Goal: Information Seeking & Learning: Learn about a topic

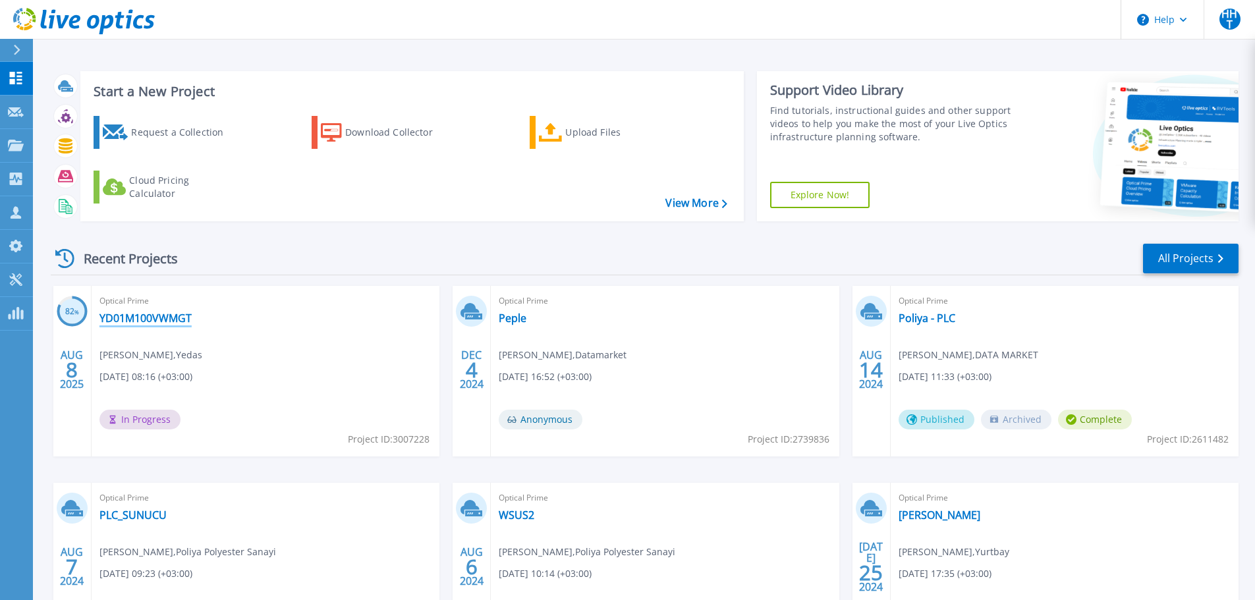
drag, startPoint x: 133, startPoint y: 316, endPoint x: 148, endPoint y: 318, distance: 15.2
click at [133, 316] on link "YD01M100VWMGT" at bounding box center [145, 318] width 92 height 13
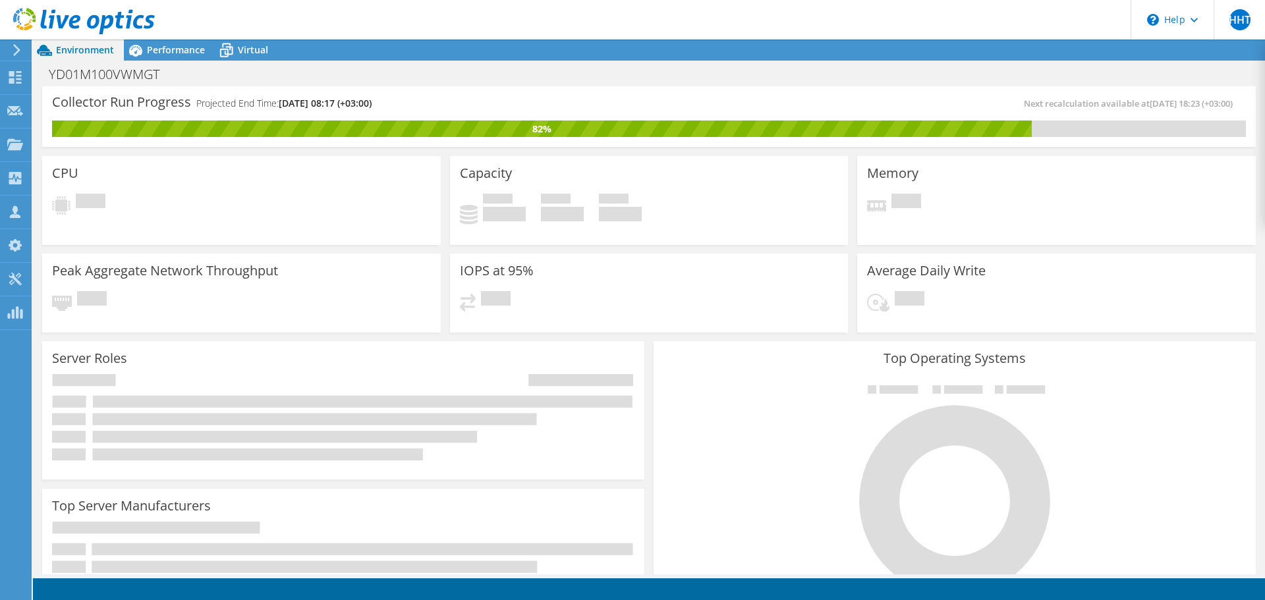
click at [557, 285] on div "IOPS at 95% Pending" at bounding box center [649, 293] width 399 height 79
drag, startPoint x: 970, startPoint y: 109, endPoint x: 1202, endPoint y: 103, distance: 232.0
click at [1202, 103] on div "Next recalculation available at [DATE] 18:23 (+03:00)" at bounding box center [947, 103] width 597 height 15
click at [1129, 150] on div "Collector Run Progress Projected End Time: [DATE] 08:17 (+03:00) Next recalcula…" at bounding box center [649, 118] width 1223 height 65
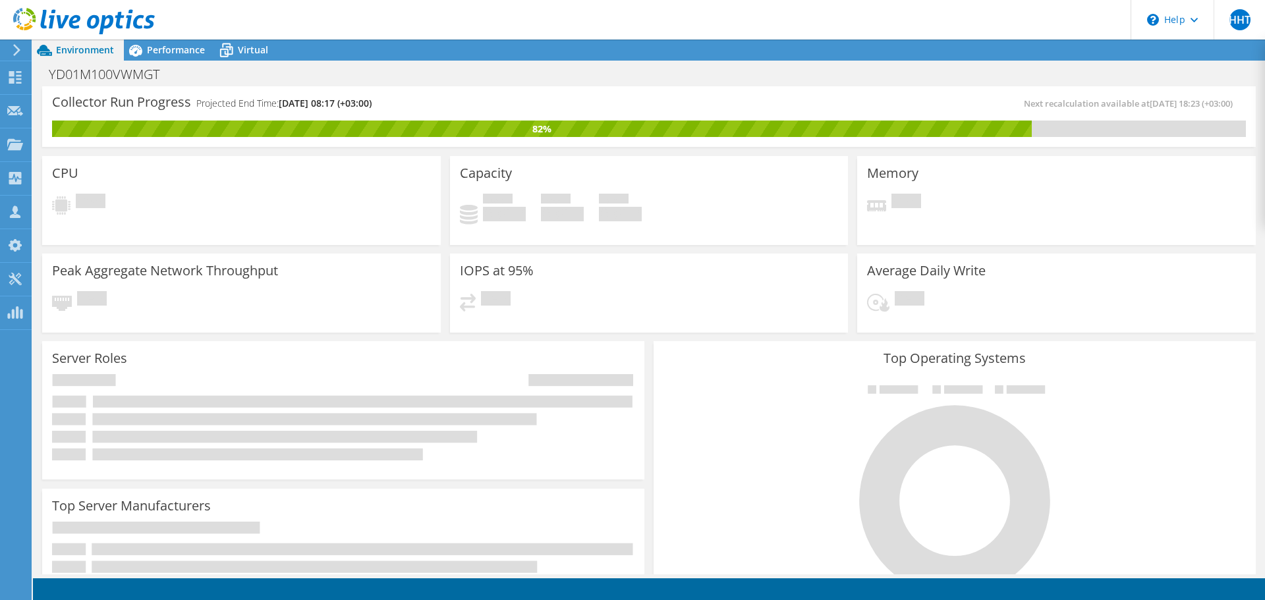
click at [546, 229] on div "Used 0 GiB Free 0 GiB Total 0 GiB" at bounding box center [649, 214] width 379 height 41
click at [179, 54] on span "Performance" at bounding box center [176, 49] width 58 height 13
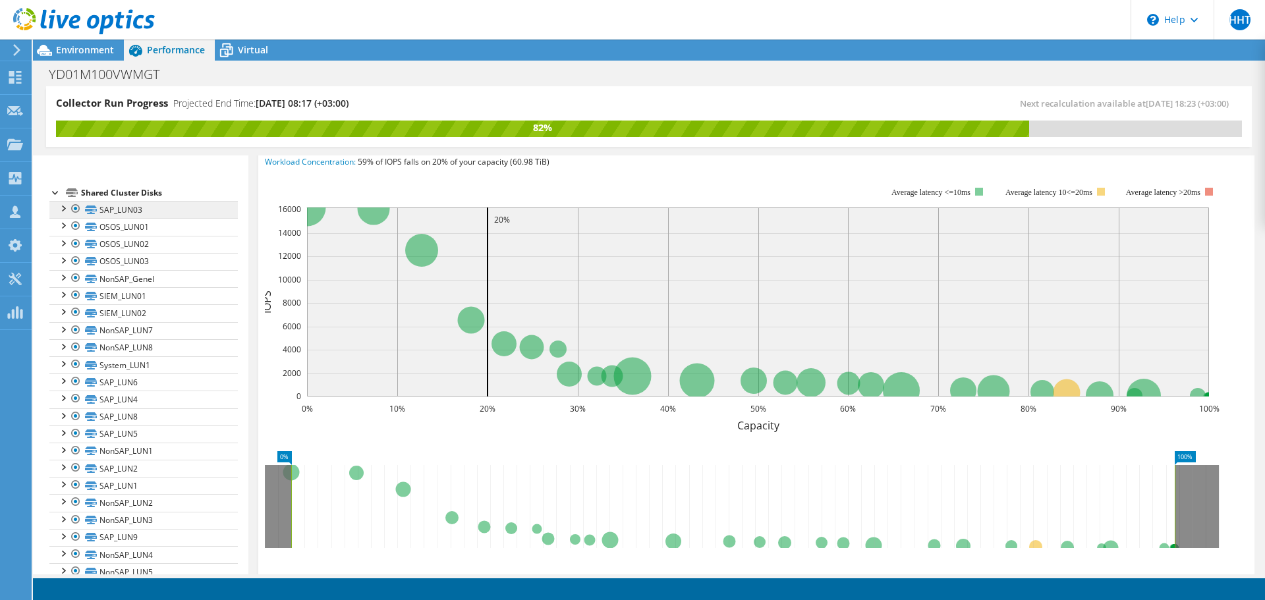
scroll to position [0, 0]
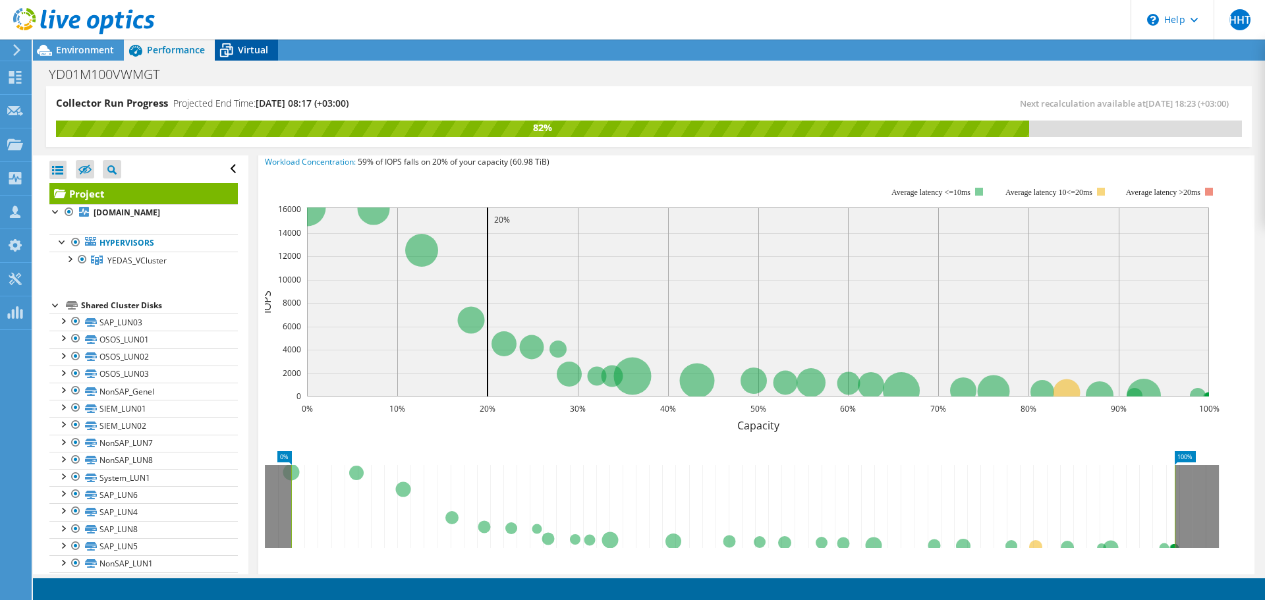
click at [249, 55] on span "Virtual" at bounding box center [253, 49] width 30 height 13
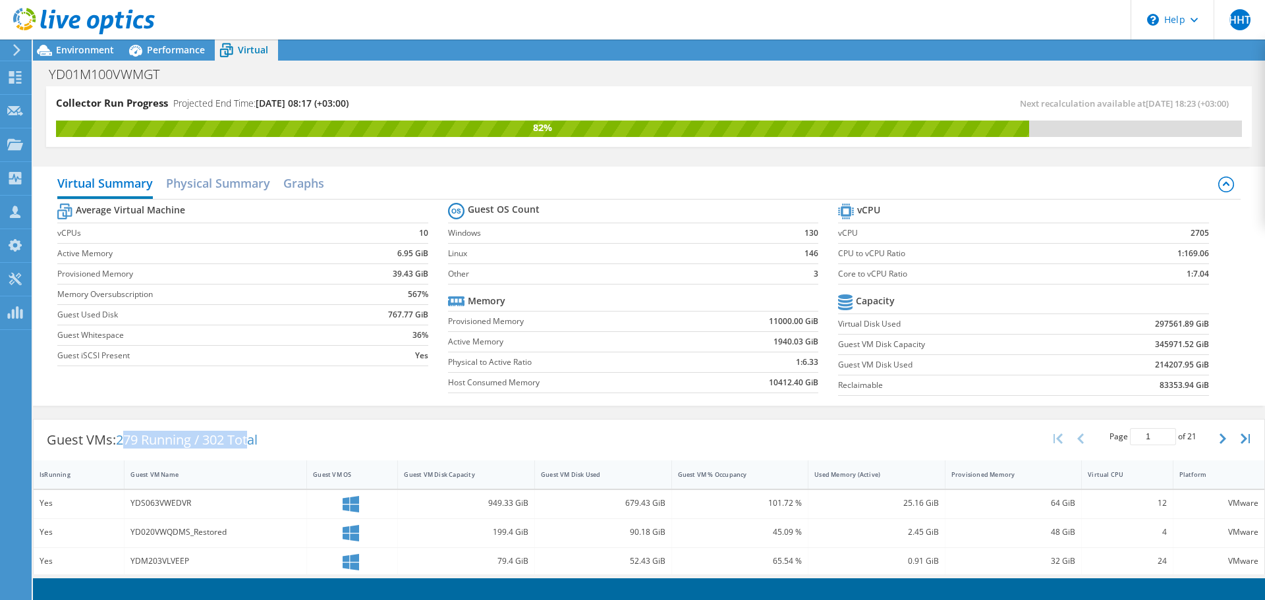
drag, startPoint x: 125, startPoint y: 444, endPoint x: 318, endPoint y: 439, distance: 193.8
click at [303, 441] on div "Guest VMs: 279 Running / 302 Total Page 1 of 21 5 rows 10 rows 20 rows 25 rows …" at bounding box center [649, 440] width 1231 height 41
click at [318, 439] on div "Guest VMs: 279 Running / 302 Total Page 1 of 21 5 rows 10 rows 20 rows 25 rows …" at bounding box center [649, 440] width 1231 height 41
click at [84, 49] on span "Environment" at bounding box center [85, 49] width 58 height 13
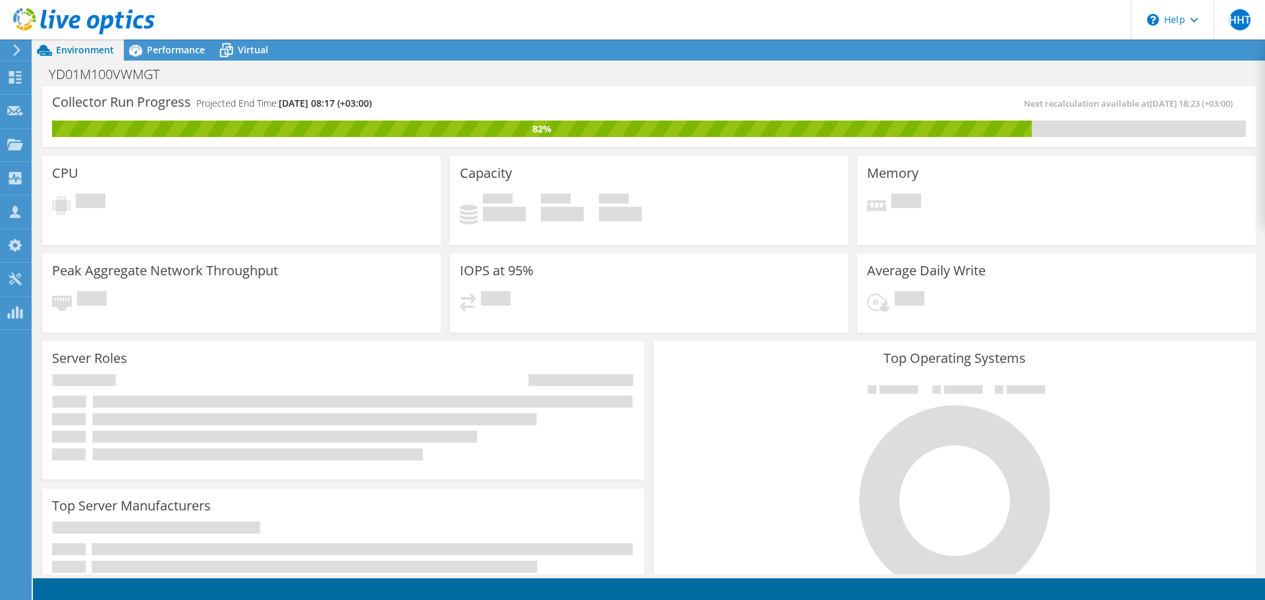
click at [490, 250] on div "IOPS at 95% Pending" at bounding box center [649, 291] width 408 height 84
click at [194, 52] on span "Performance" at bounding box center [176, 49] width 58 height 13
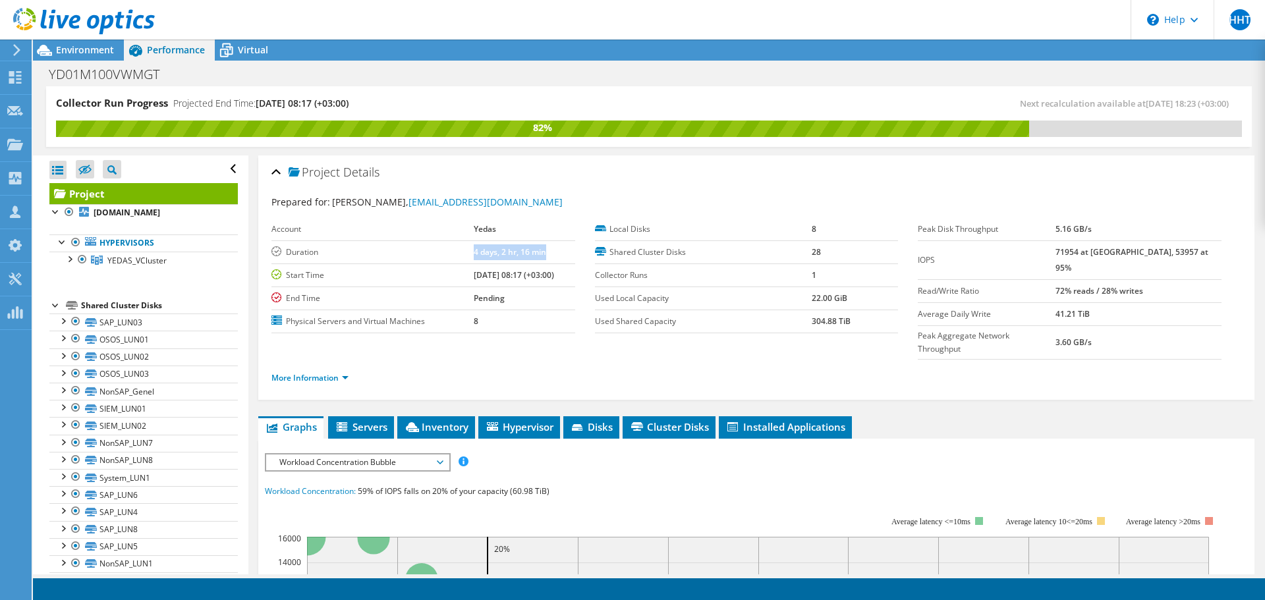
drag, startPoint x: 435, startPoint y: 254, endPoint x: 542, endPoint y: 257, distance: 106.8
click at [542, 257] on tr "Duration 4 days, 2 hr, 16 min" at bounding box center [423, 252] width 304 height 23
click at [542, 258] on td "4 days, 2 hr, 16 min" at bounding box center [524, 252] width 101 height 23
drag, startPoint x: 596, startPoint y: 223, endPoint x: 810, endPoint y: 260, distance: 218.0
click at [810, 260] on tbody "Local Disks 8 Shared Cluster Disks 28 Collector Runs 1 Used Local Capacity 22.0…" at bounding box center [747, 275] width 304 height 115
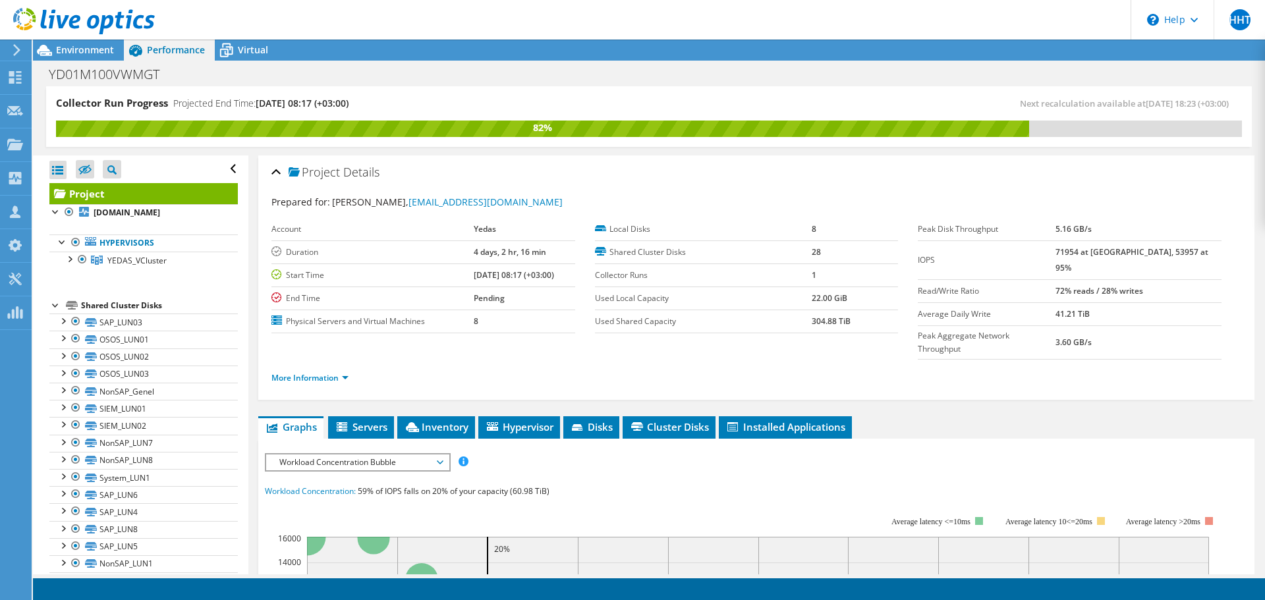
click at [853, 199] on div "Prepared for: [PERSON_NAME], [EMAIL_ADDRESS][DOMAIN_NAME]" at bounding box center [756, 202] width 970 height 15
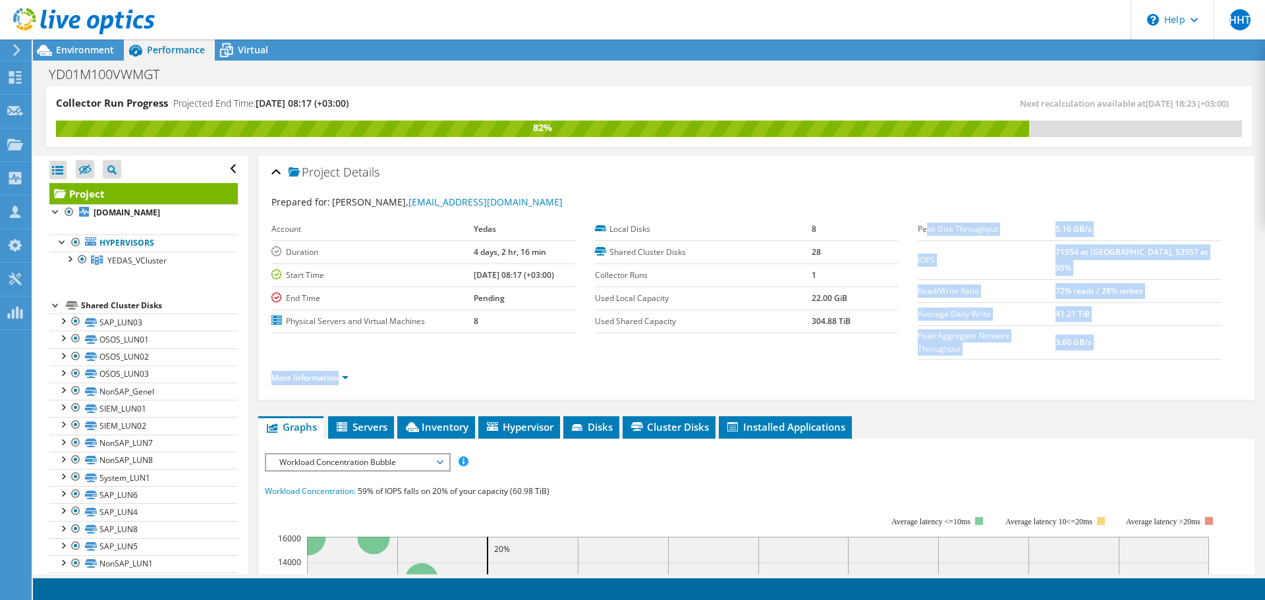
drag, startPoint x: 922, startPoint y: 221, endPoint x: 1167, endPoint y: 216, distance: 244.5
click at [1167, 216] on section "Prepared for: [PERSON_NAME], [EMAIL_ADDRESS][DOMAIN_NAME] Account Yedas Duratio…" at bounding box center [756, 296] width 970 height 202
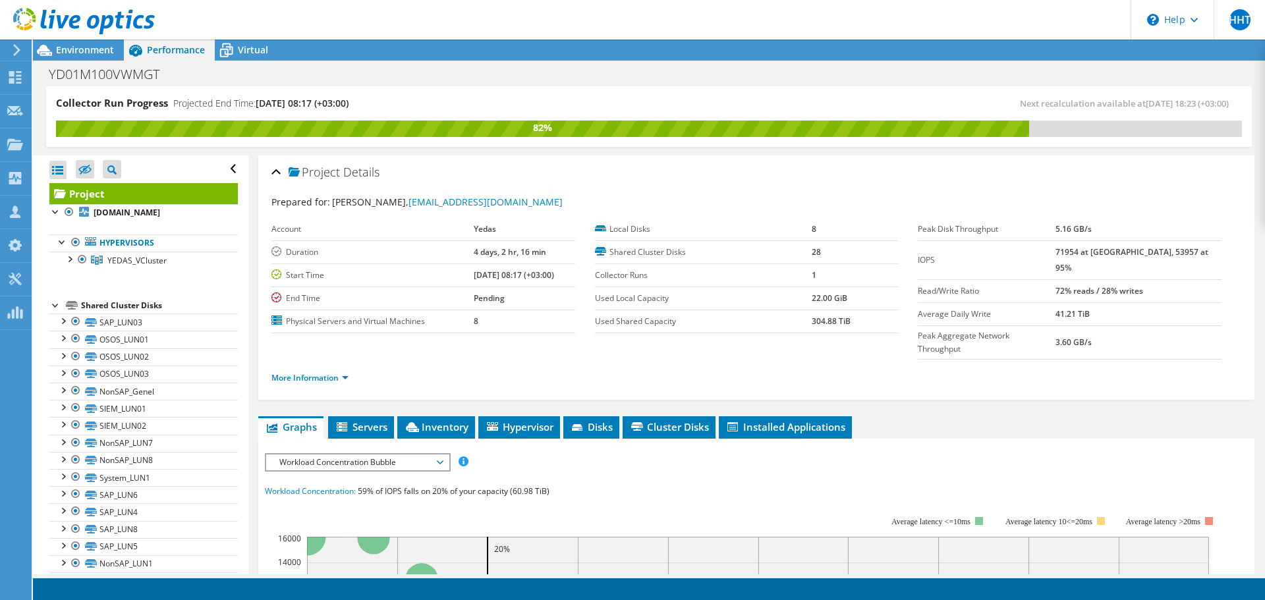
click at [1167, 216] on section "Prepared for: [PERSON_NAME], [EMAIL_ADDRESS][DOMAIN_NAME] Account Yedas Duratio…" at bounding box center [756, 296] width 970 height 202
drag, startPoint x: 1076, startPoint y: 279, endPoint x: 1188, endPoint y: 280, distance: 112.0
click at [1188, 280] on tr "Read/Write Ratio 72% reads / 28% writes" at bounding box center [1070, 290] width 304 height 23
click at [1188, 280] on td "72% reads / 28% writes" at bounding box center [1139, 290] width 166 height 23
click at [335, 372] on link "More Information" at bounding box center [309, 377] width 77 height 11
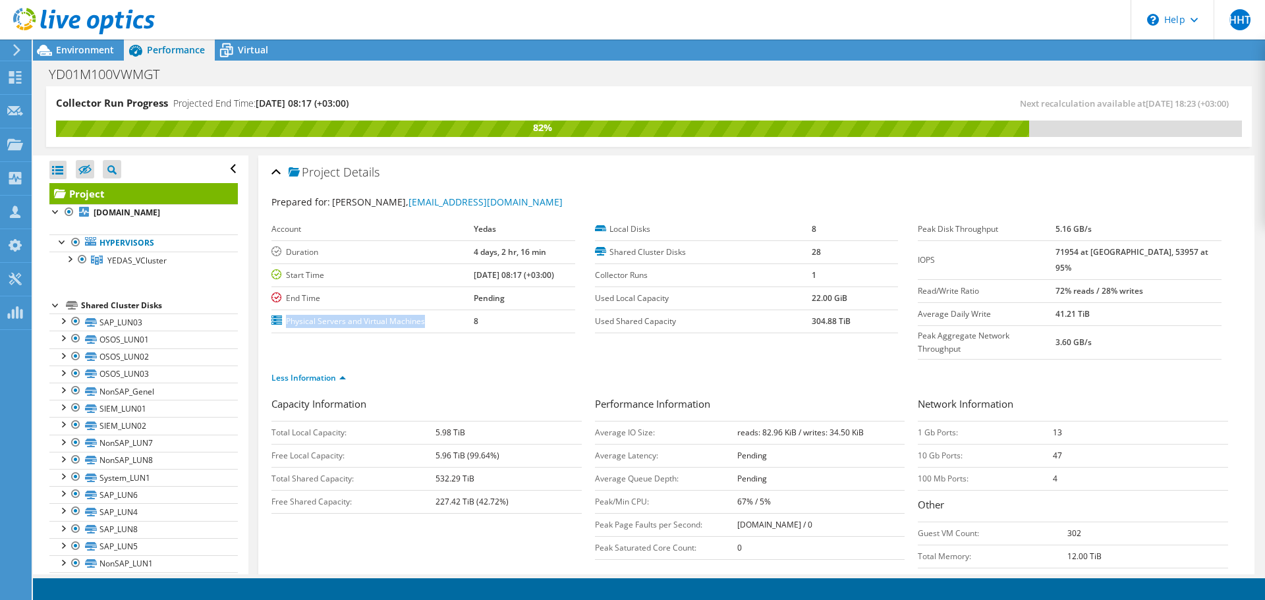
drag, startPoint x: 340, startPoint y: 329, endPoint x: 473, endPoint y: 327, distance: 133.1
click at [455, 327] on label "Physical Servers and Virtual Machines" at bounding box center [372, 321] width 202 height 13
click at [474, 327] on td "8" at bounding box center [524, 321] width 101 height 23
drag, startPoint x: 438, startPoint y: 405, endPoint x: 517, endPoint y: 409, distance: 79.1
click at [517, 421] on td "5.98 TiB" at bounding box center [509, 432] width 146 height 23
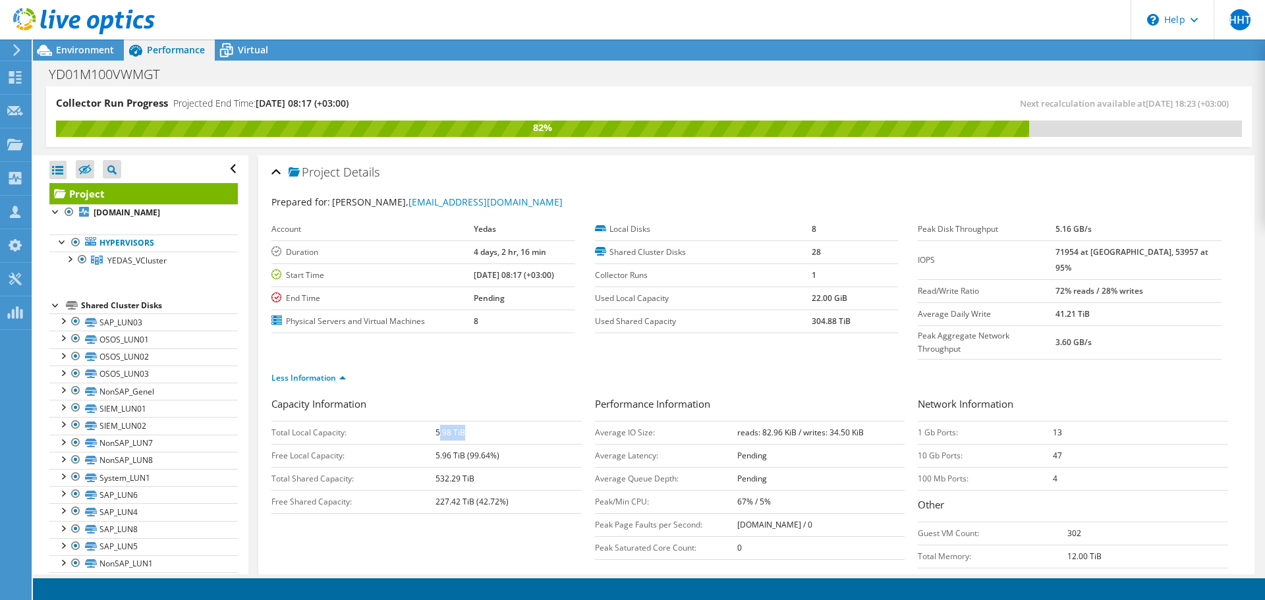
click at [517, 421] on td "5.98 TiB" at bounding box center [509, 432] width 146 height 23
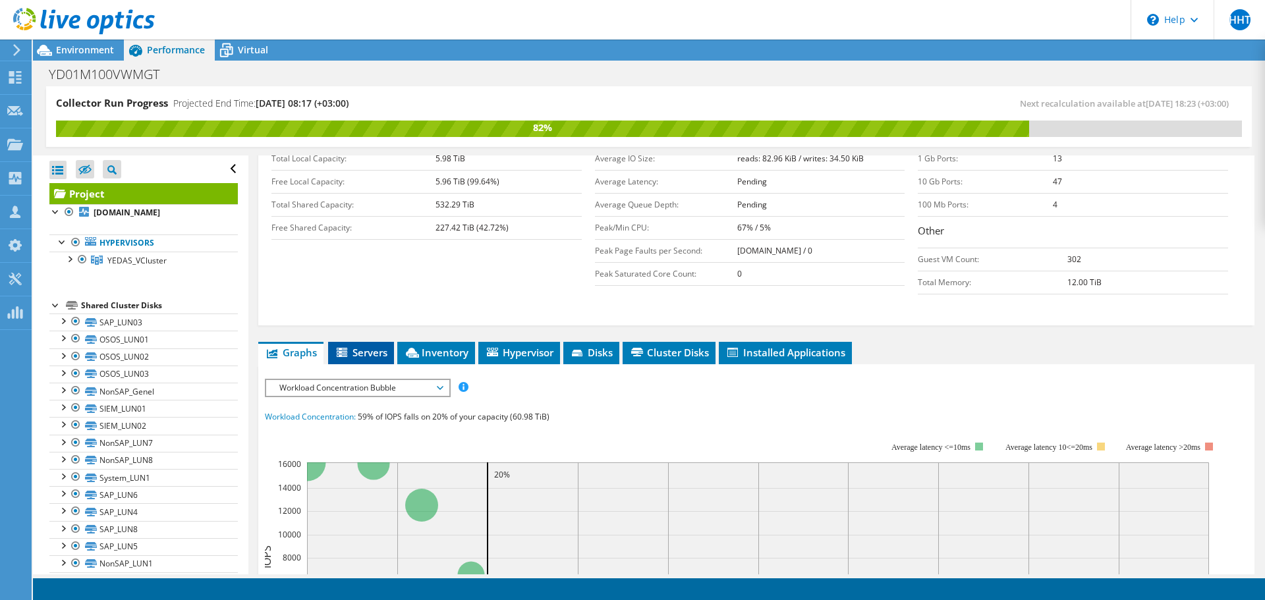
scroll to position [264, 0]
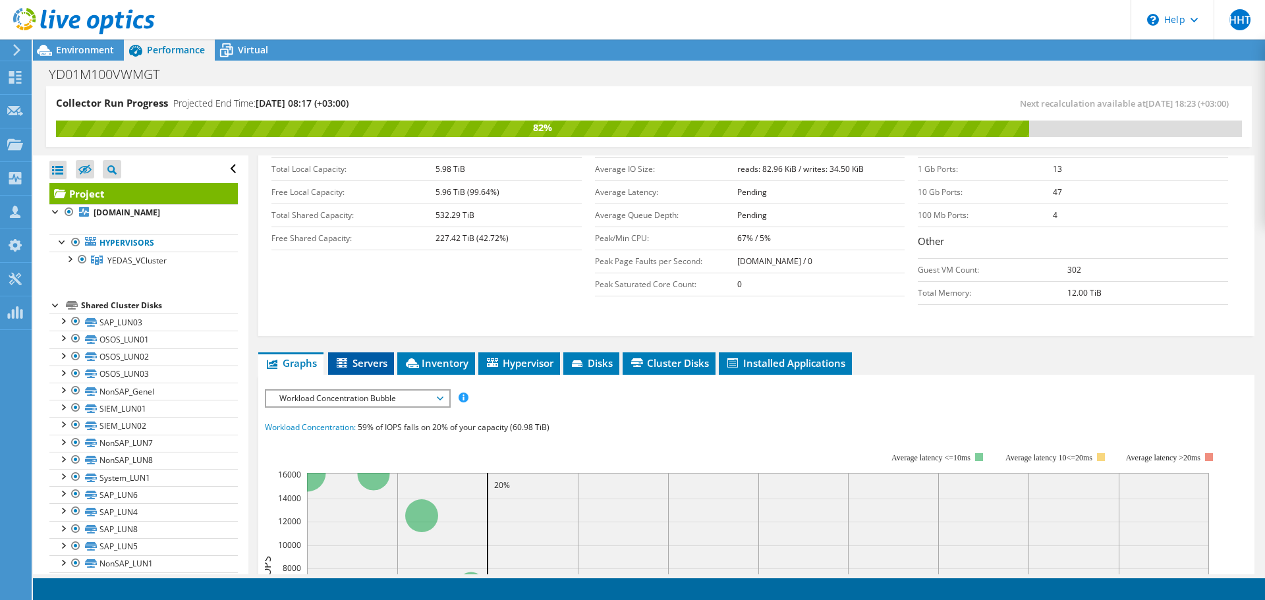
click at [371, 356] on span "Servers" at bounding box center [361, 362] width 53 height 13
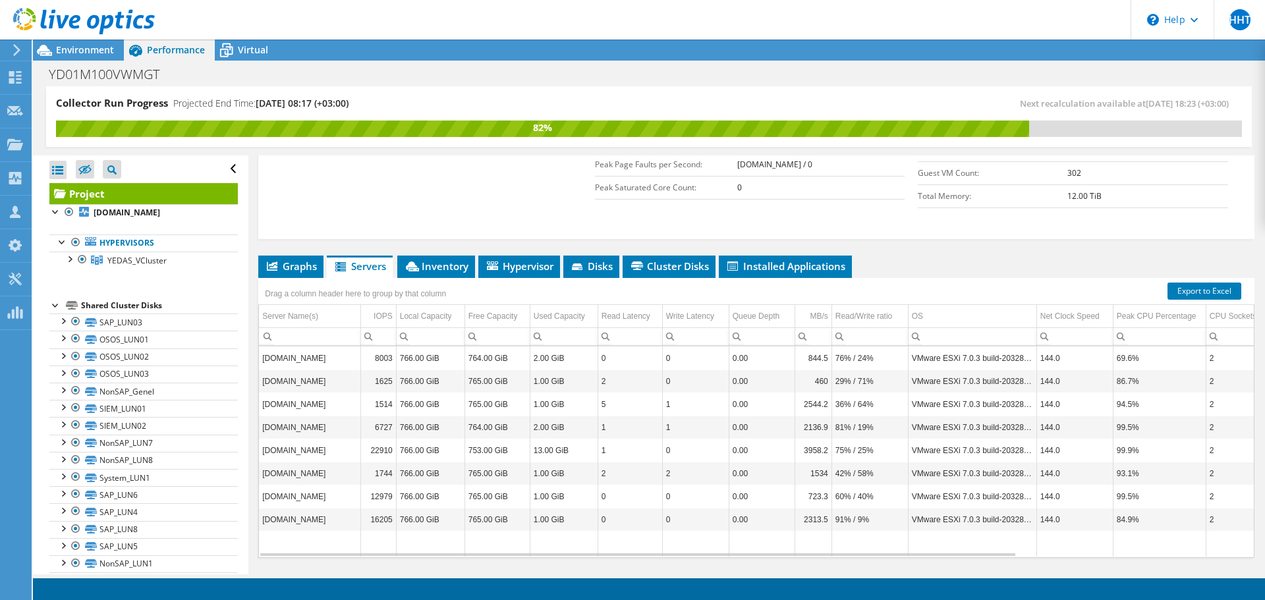
scroll to position [368, 0]
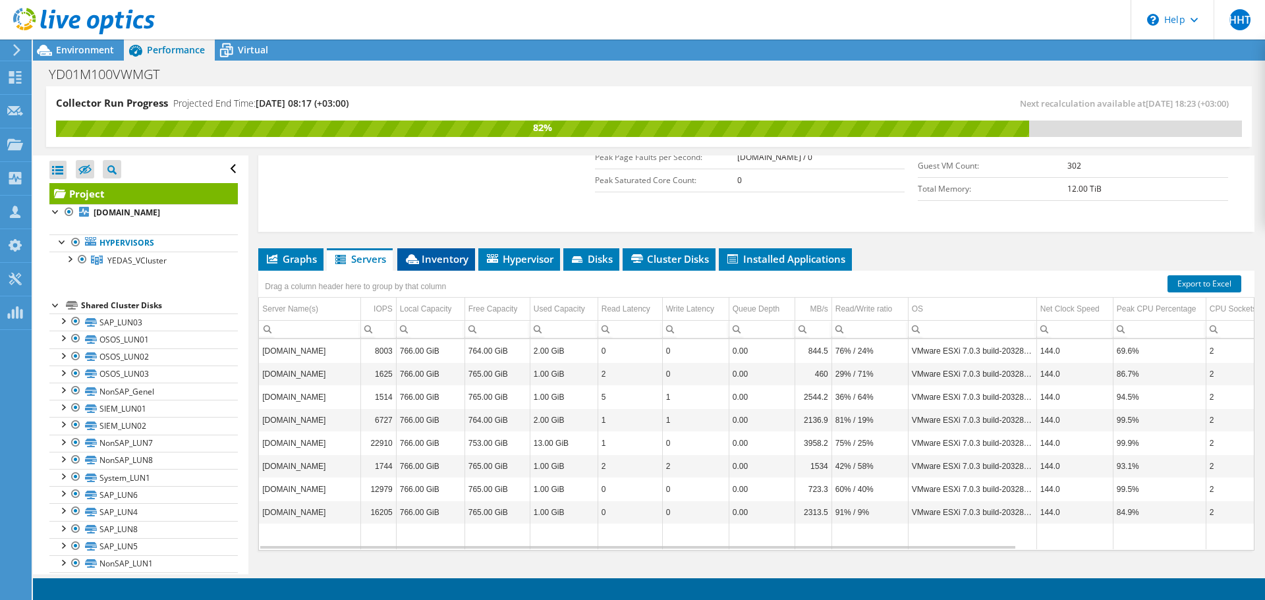
click at [442, 252] on span "Inventory" at bounding box center [436, 258] width 65 height 13
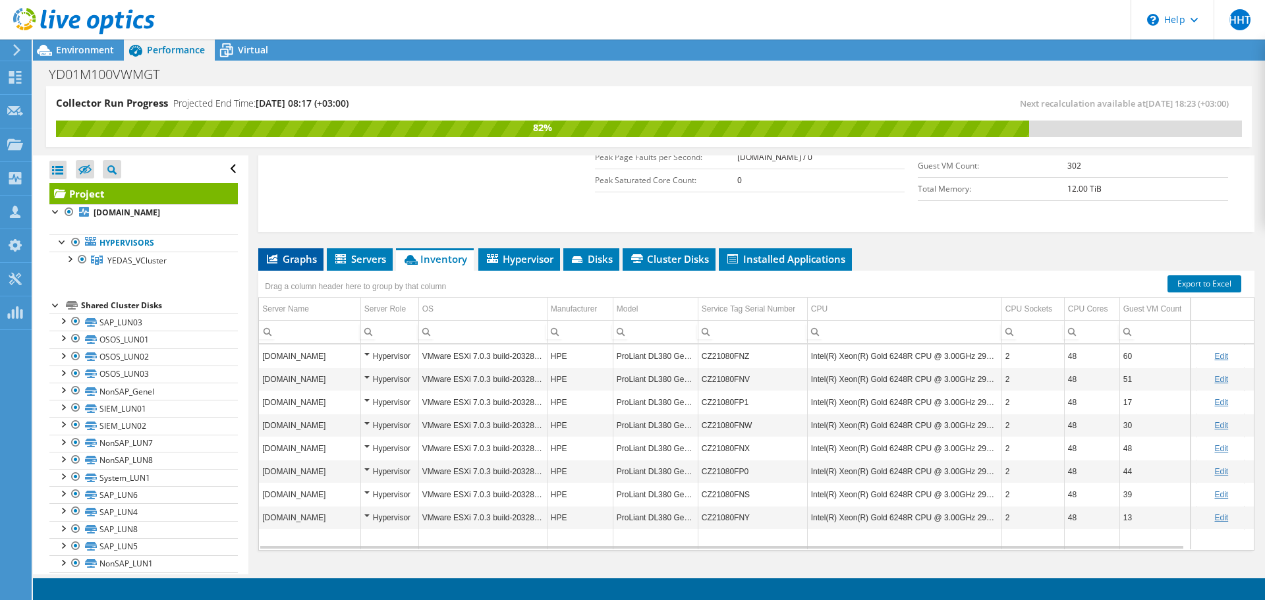
click at [308, 248] on li "Graphs" at bounding box center [290, 259] width 65 height 22
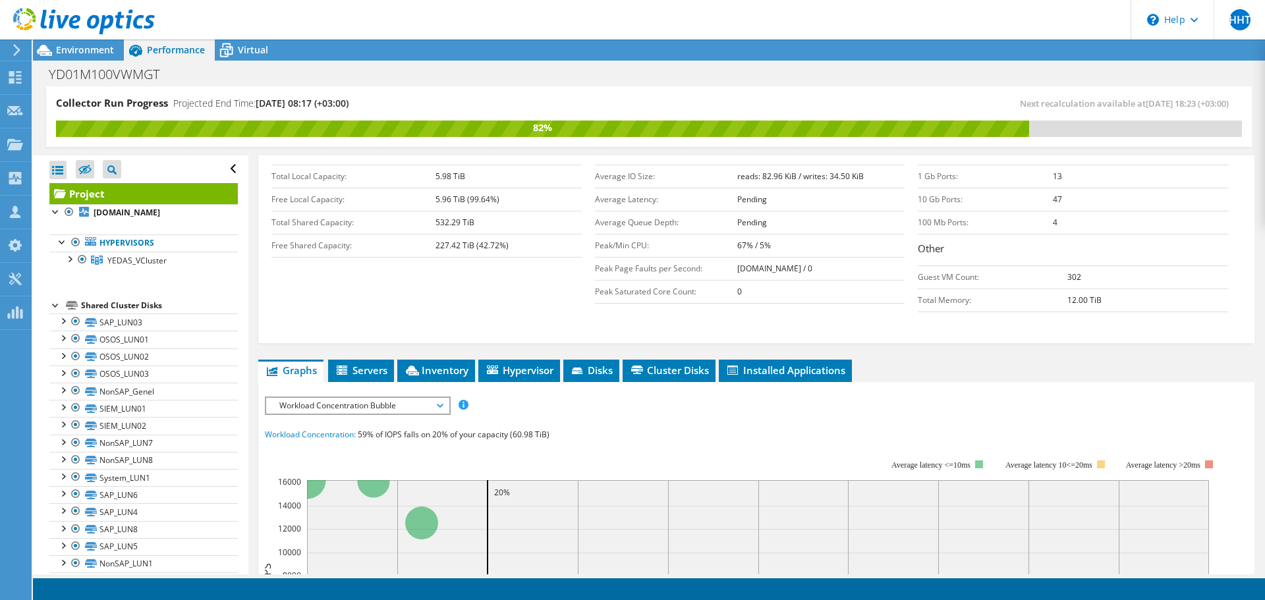
scroll to position [264, 0]
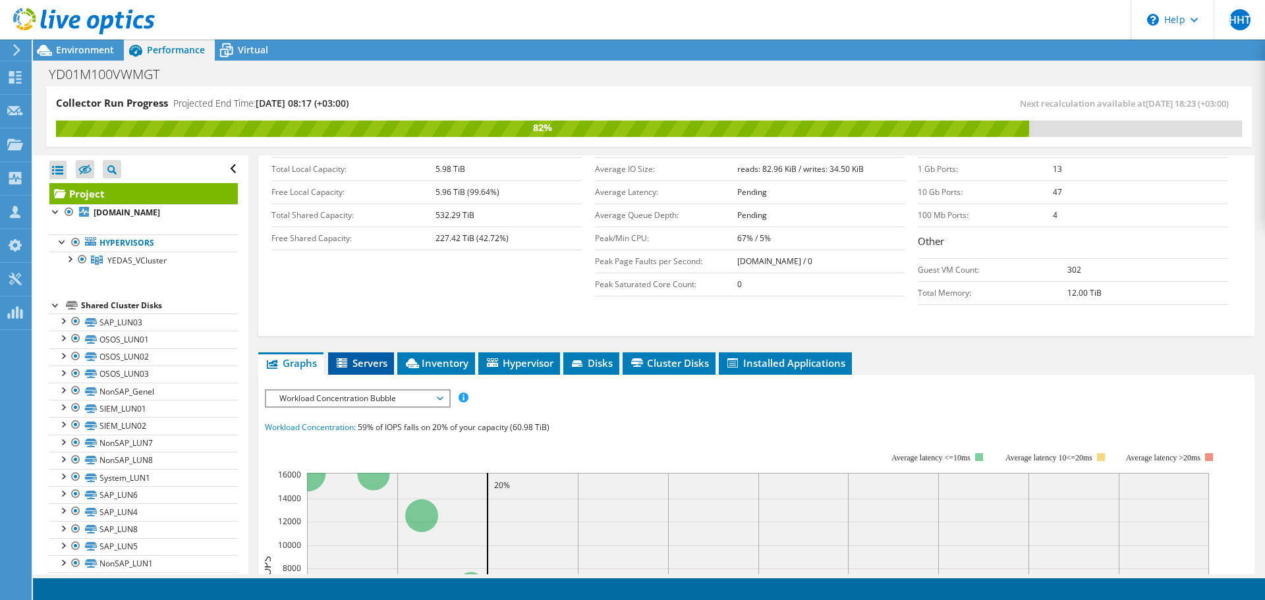
click at [379, 356] on span "Servers" at bounding box center [361, 362] width 53 height 13
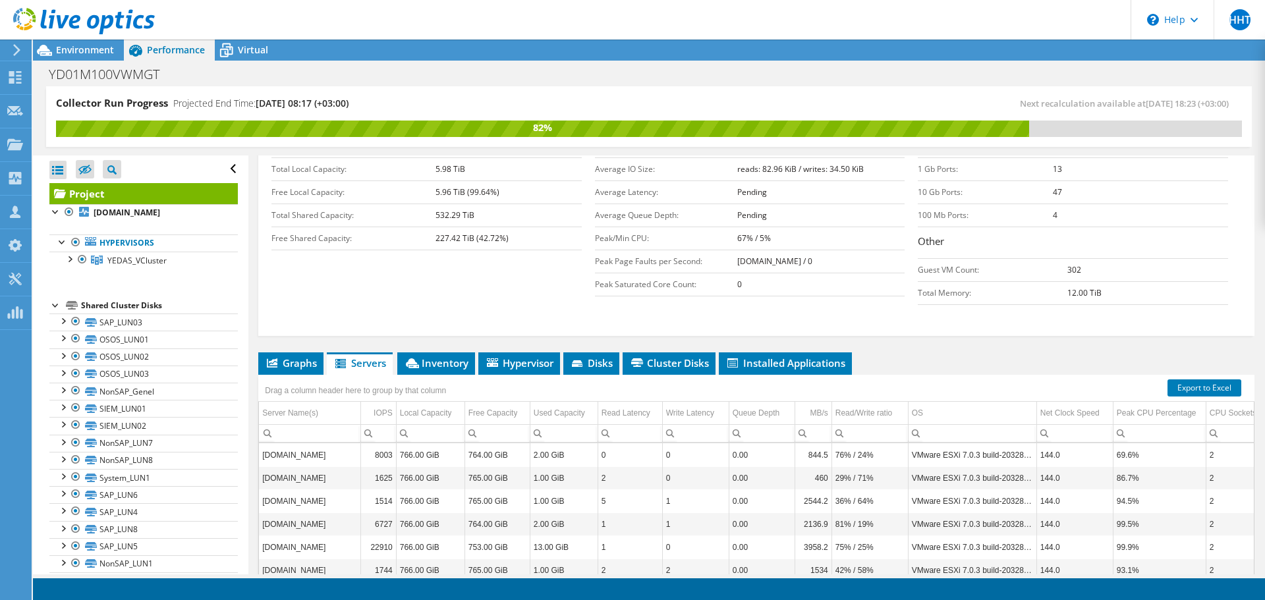
scroll to position [368, 0]
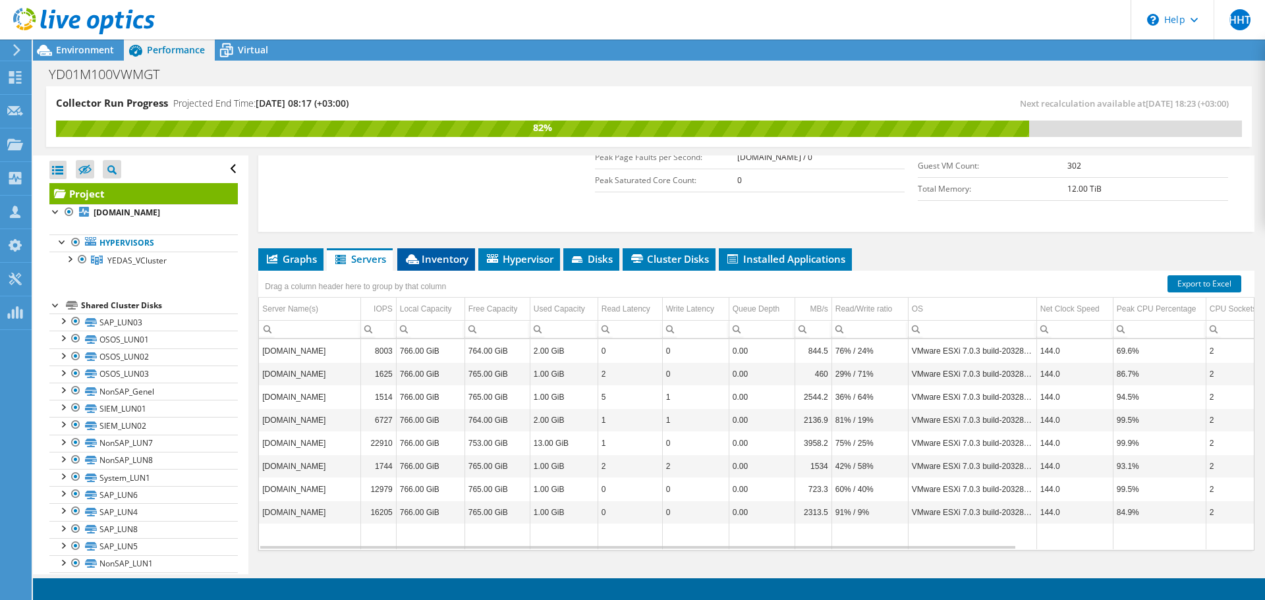
click at [440, 252] on span "Inventory" at bounding box center [436, 258] width 65 height 13
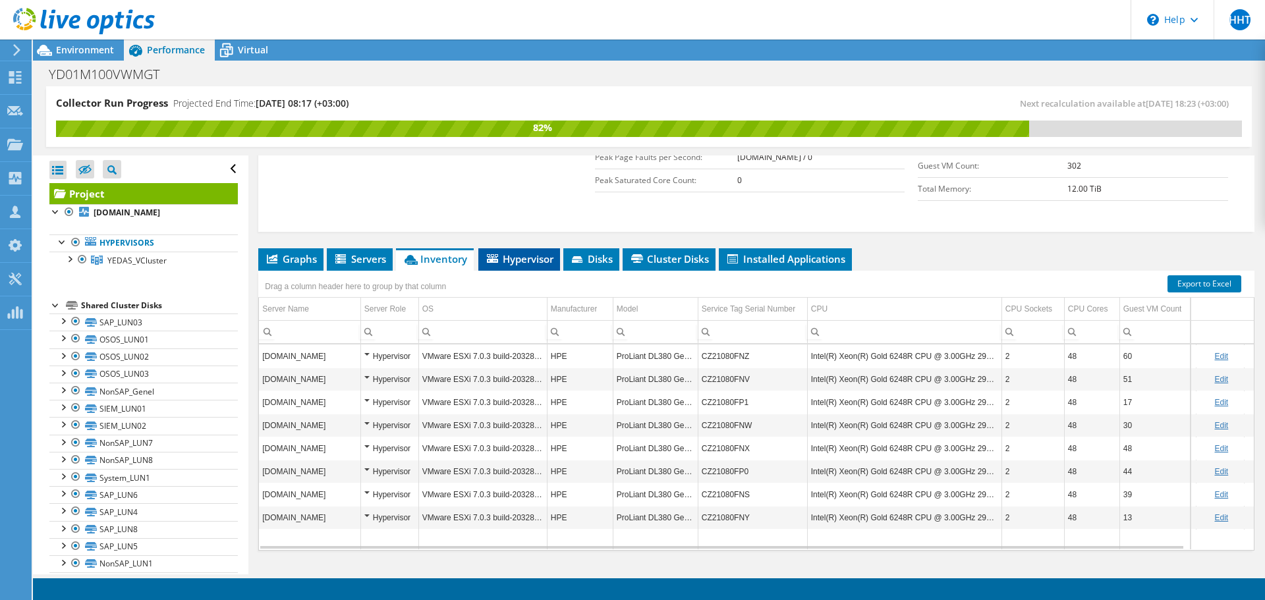
click at [521, 248] on li "Hypervisor" at bounding box center [519, 259] width 82 height 22
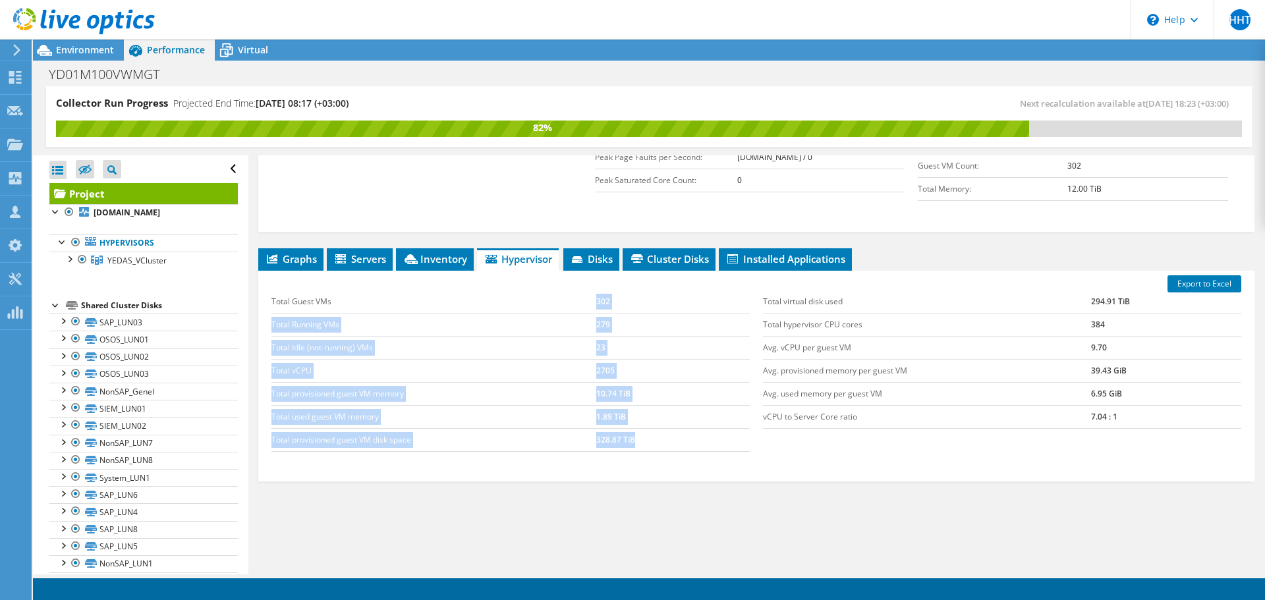
drag, startPoint x: 558, startPoint y: 279, endPoint x: 640, endPoint y: 411, distance: 155.1
click at [640, 411] on tbody "Total Guest VMs 302 Total Running VMs 279 Total Idle (not-running) VMs 23 Total…" at bounding box center [510, 371] width 478 height 161
click at [640, 428] on td "328.87 TiB" at bounding box center [673, 439] width 154 height 23
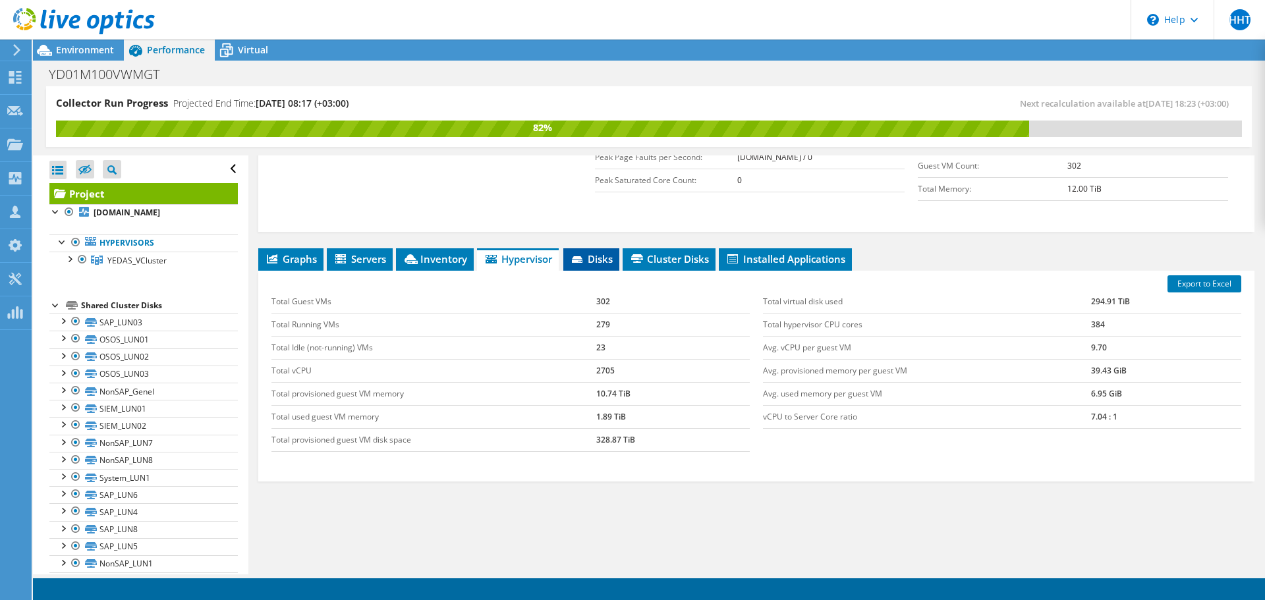
click at [573, 252] on span "Disks" at bounding box center [591, 258] width 43 height 13
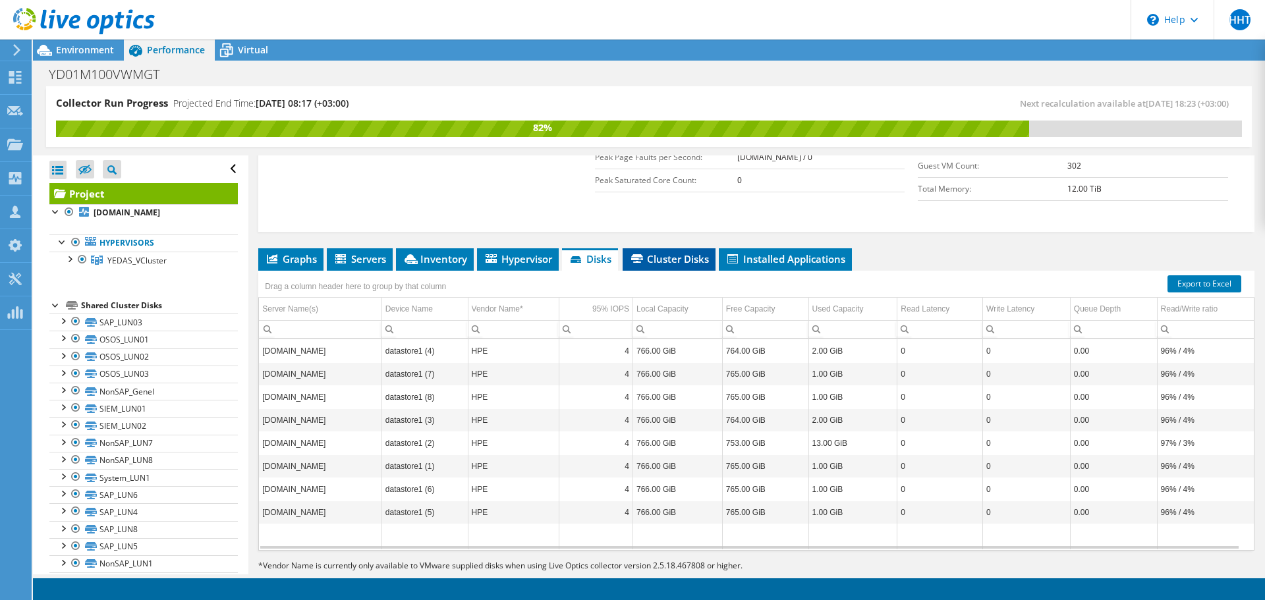
click at [657, 252] on span "Cluster Disks" at bounding box center [669, 258] width 80 height 13
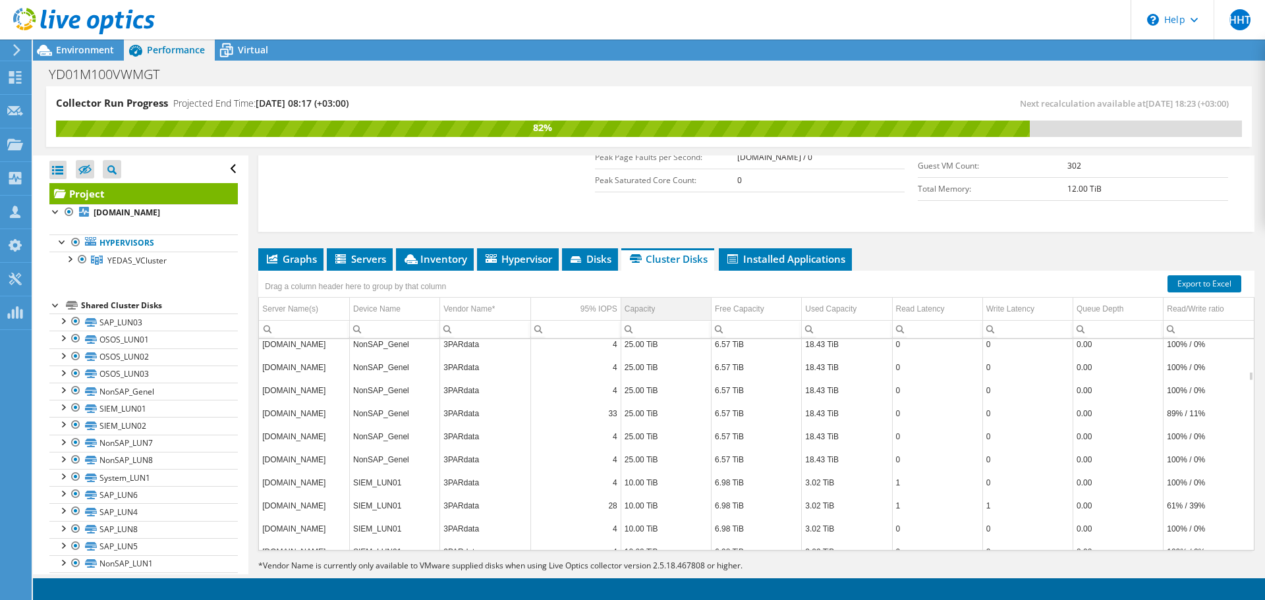
scroll to position [949, 0]
click at [753, 252] on span "Installed Applications" at bounding box center [785, 258] width 120 height 13
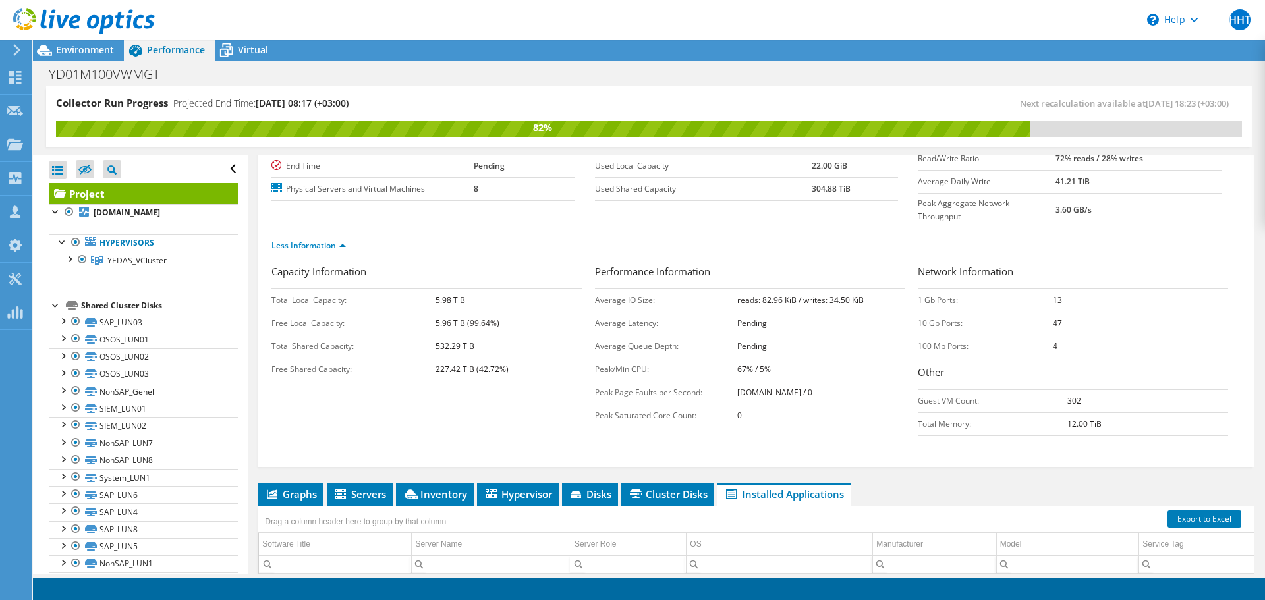
scroll to position [236, 0]
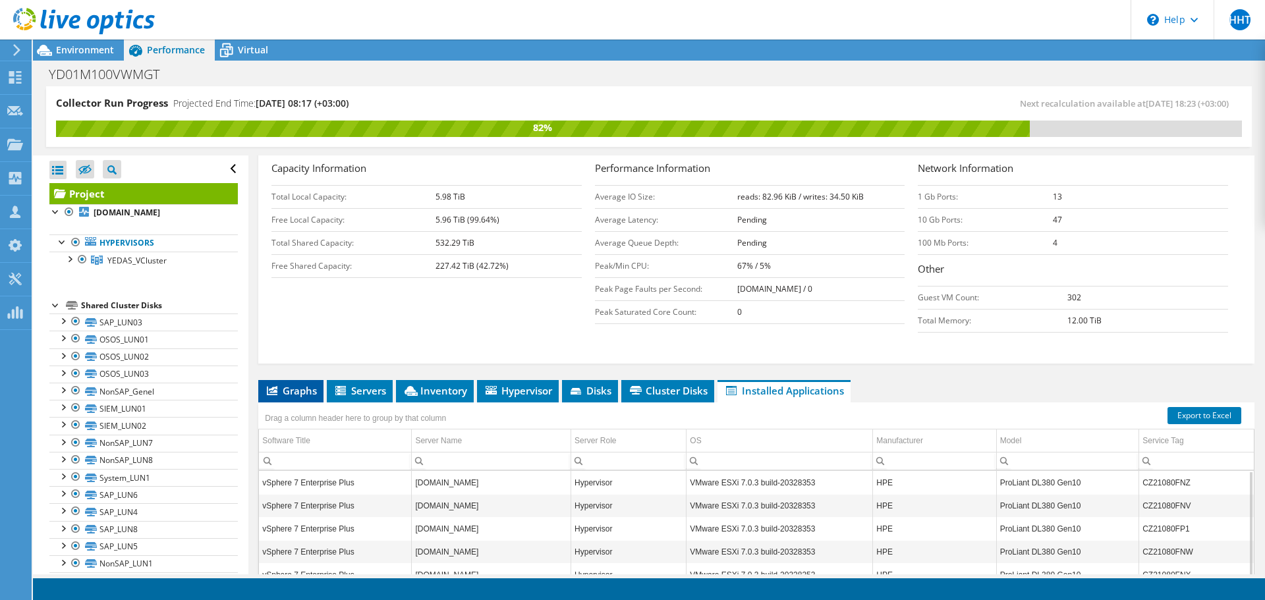
click at [279, 380] on li "Graphs" at bounding box center [290, 391] width 65 height 22
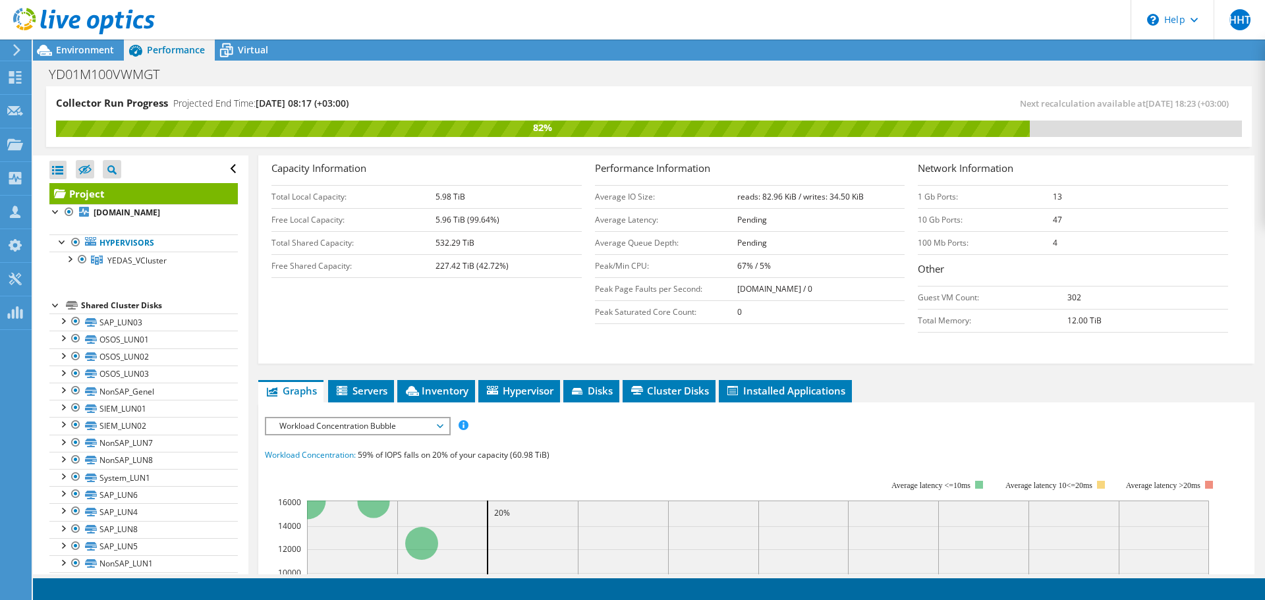
click at [394, 418] on span "Workload Concentration Bubble" at bounding box center [357, 426] width 169 height 16
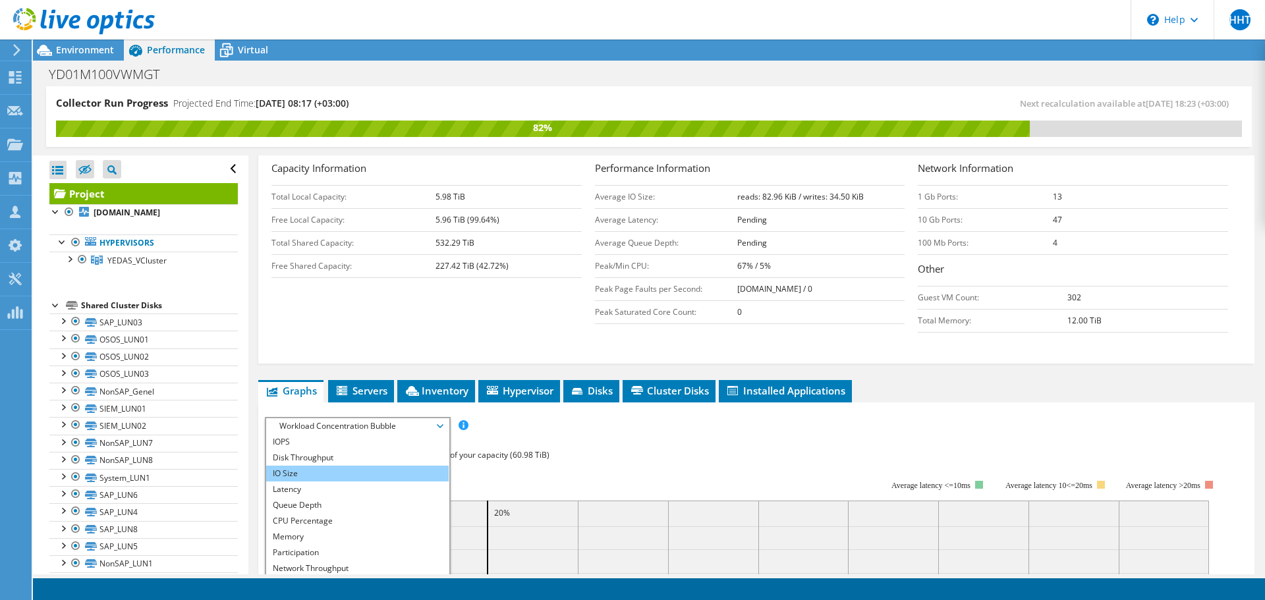
click at [391, 466] on li "IO Size" at bounding box center [357, 474] width 183 height 16
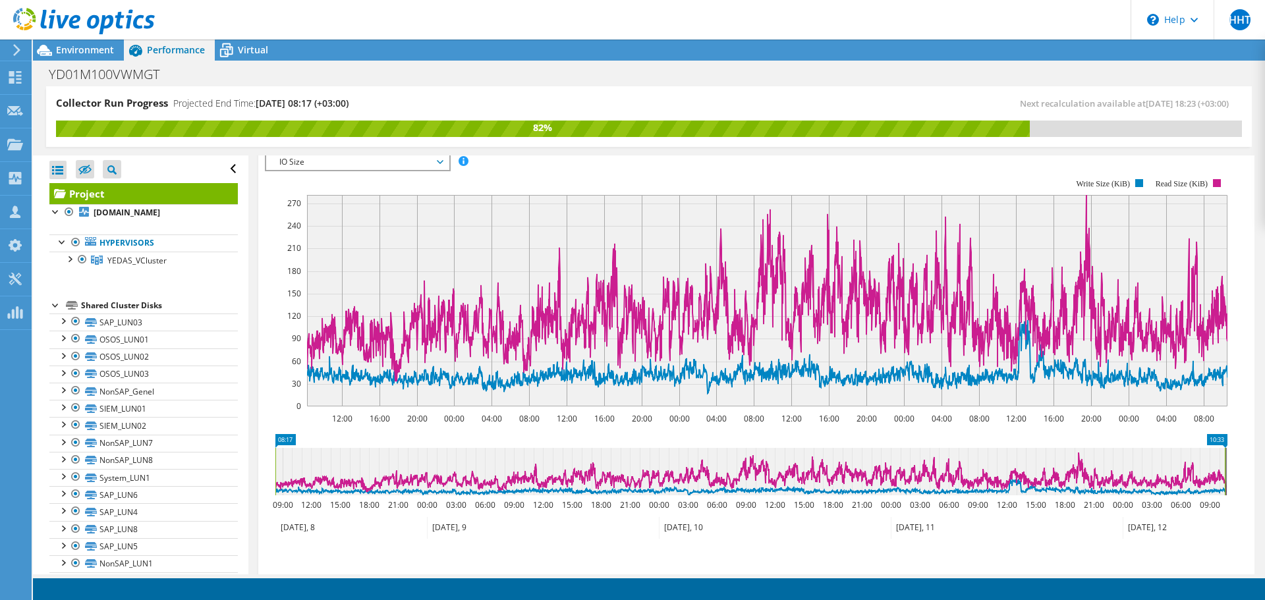
scroll to position [461, 0]
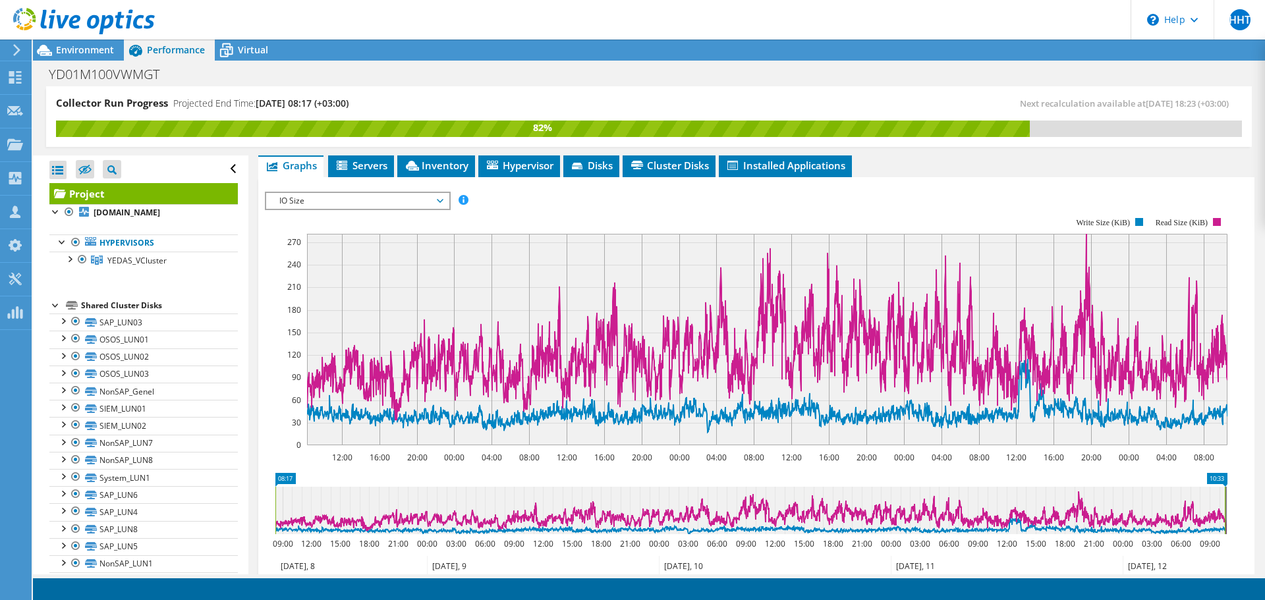
click at [378, 193] on span "IO Size" at bounding box center [357, 201] width 169 height 16
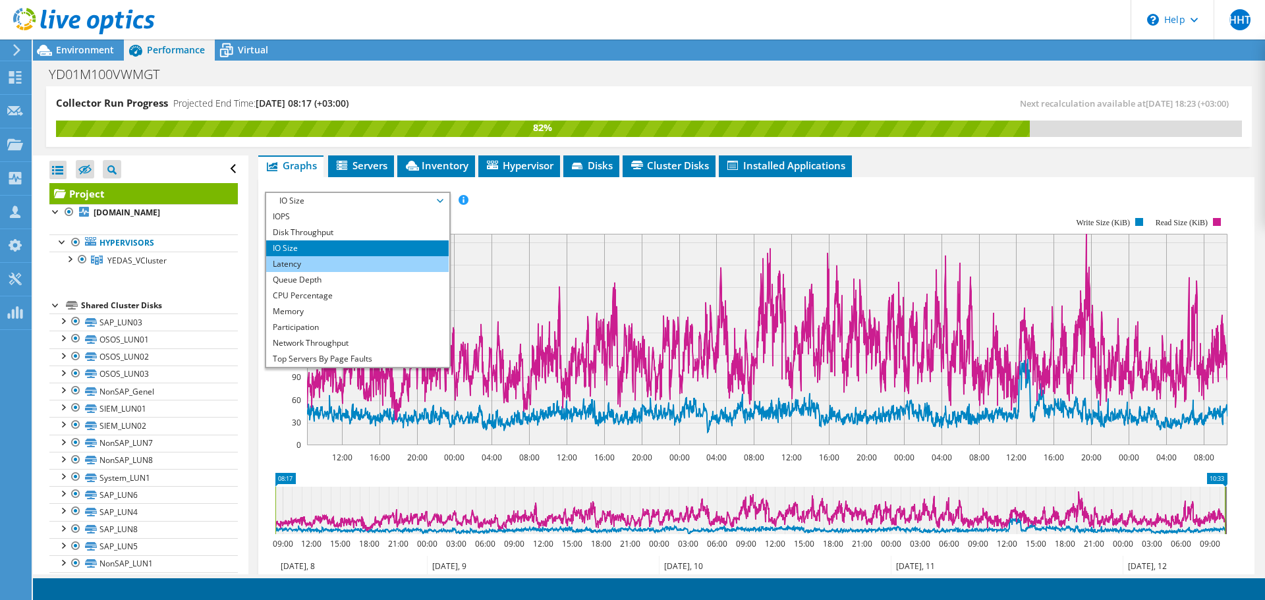
click at [359, 256] on li "Latency" at bounding box center [357, 264] width 183 height 16
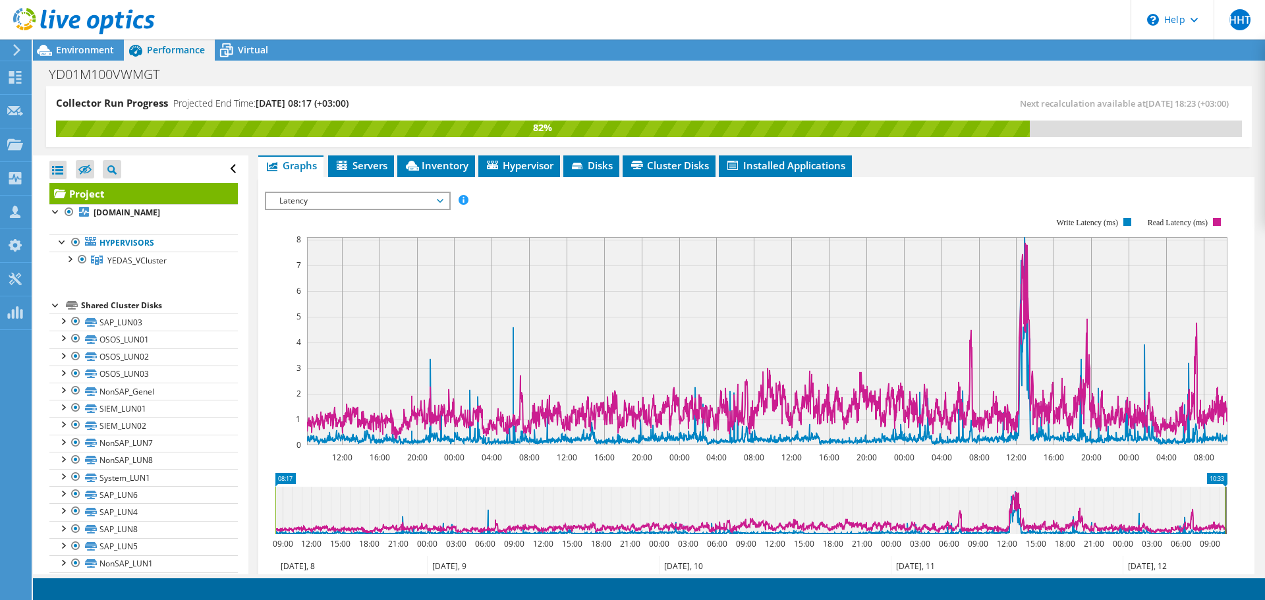
click at [382, 193] on span "Latency" at bounding box center [357, 201] width 169 height 16
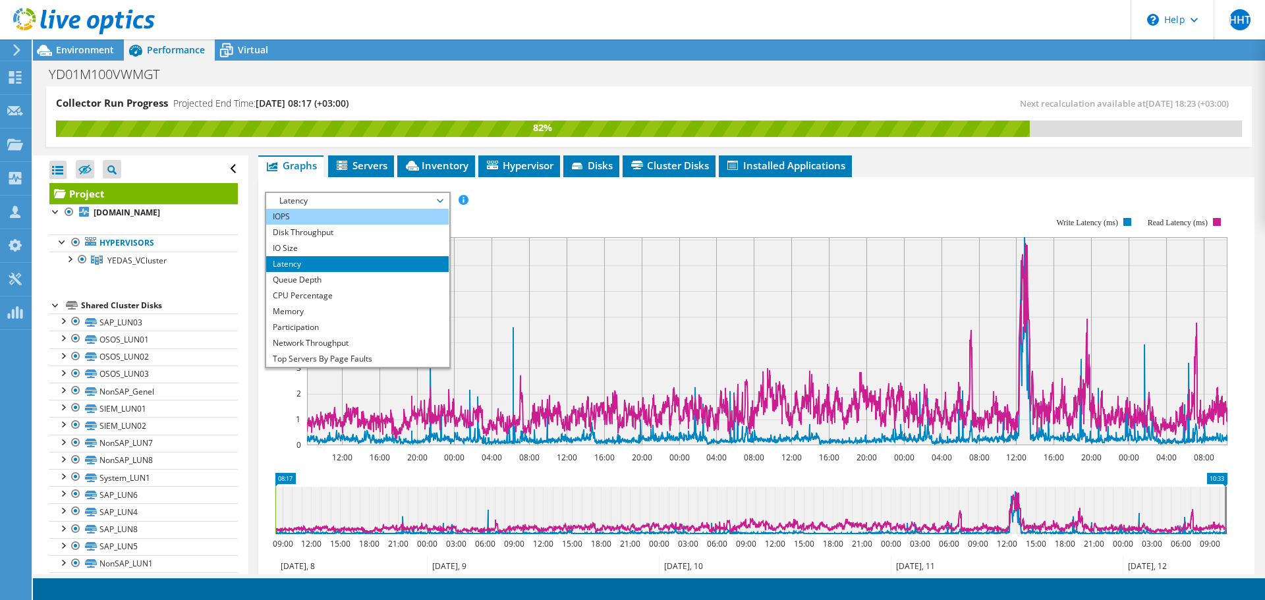
click at [356, 209] on li "IOPS" at bounding box center [357, 217] width 183 height 16
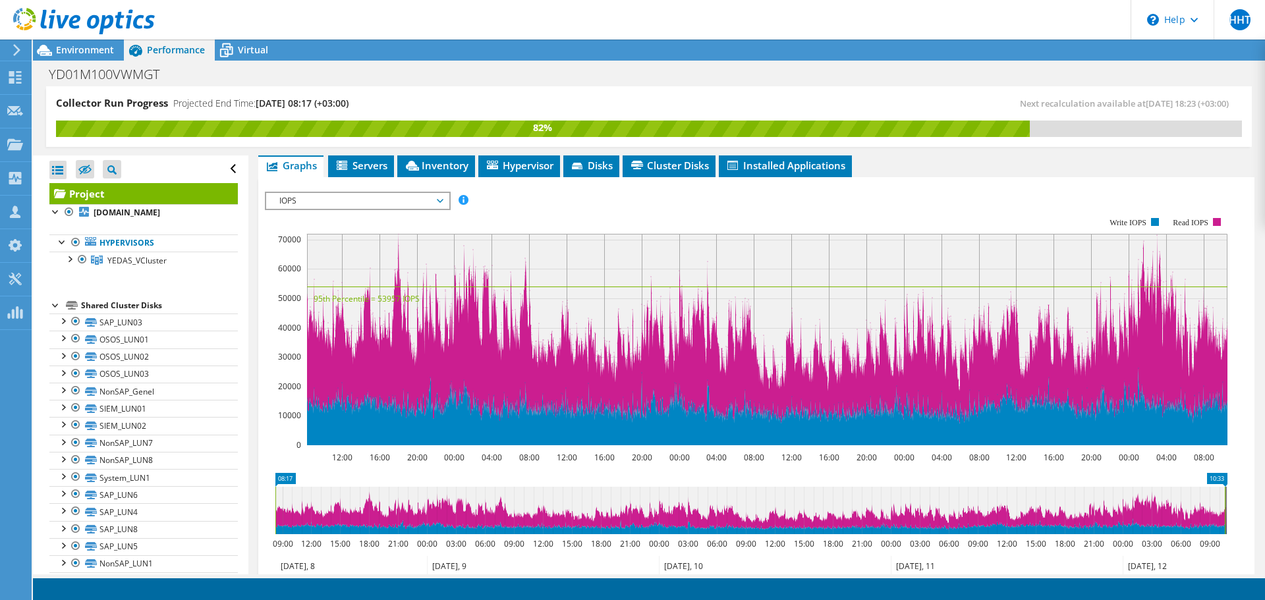
click at [362, 193] on span "IOPS" at bounding box center [357, 201] width 169 height 16
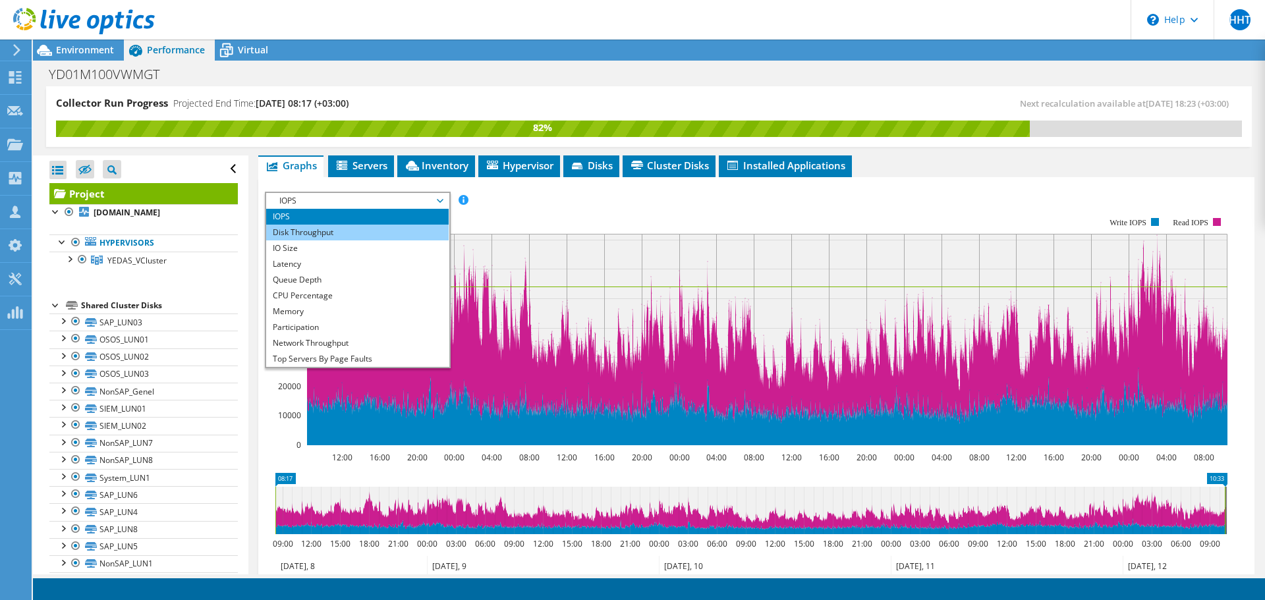
click at [366, 225] on li "Disk Throughput" at bounding box center [357, 233] width 183 height 16
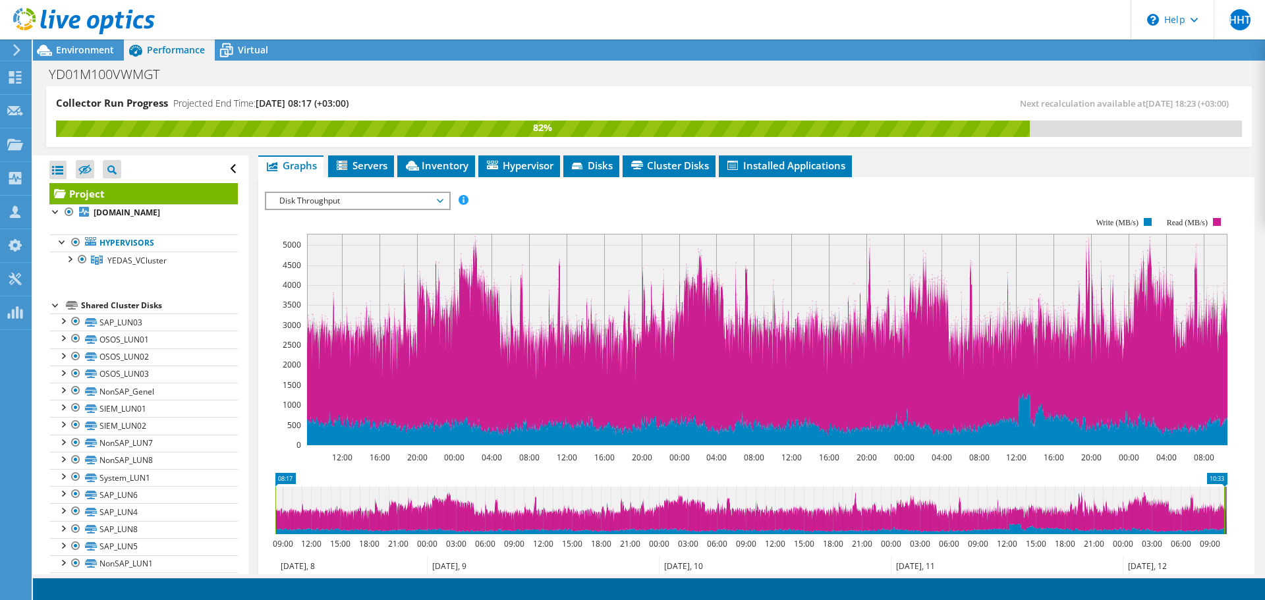
click at [310, 193] on span "Disk Throughput" at bounding box center [357, 201] width 169 height 16
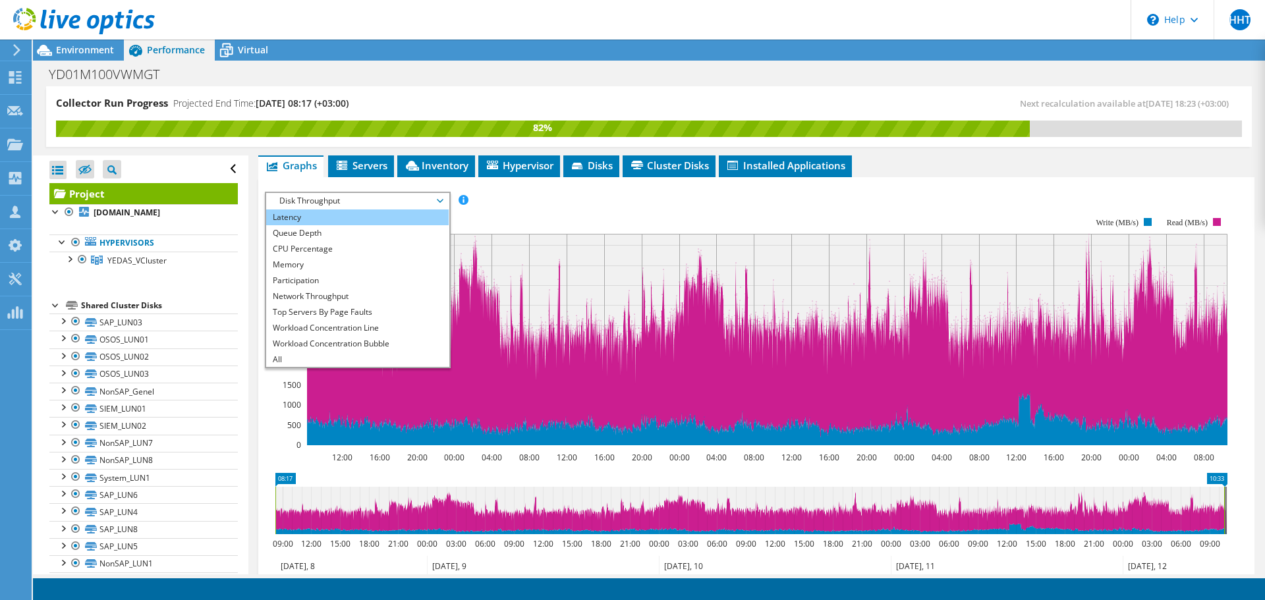
scroll to position [47, 0]
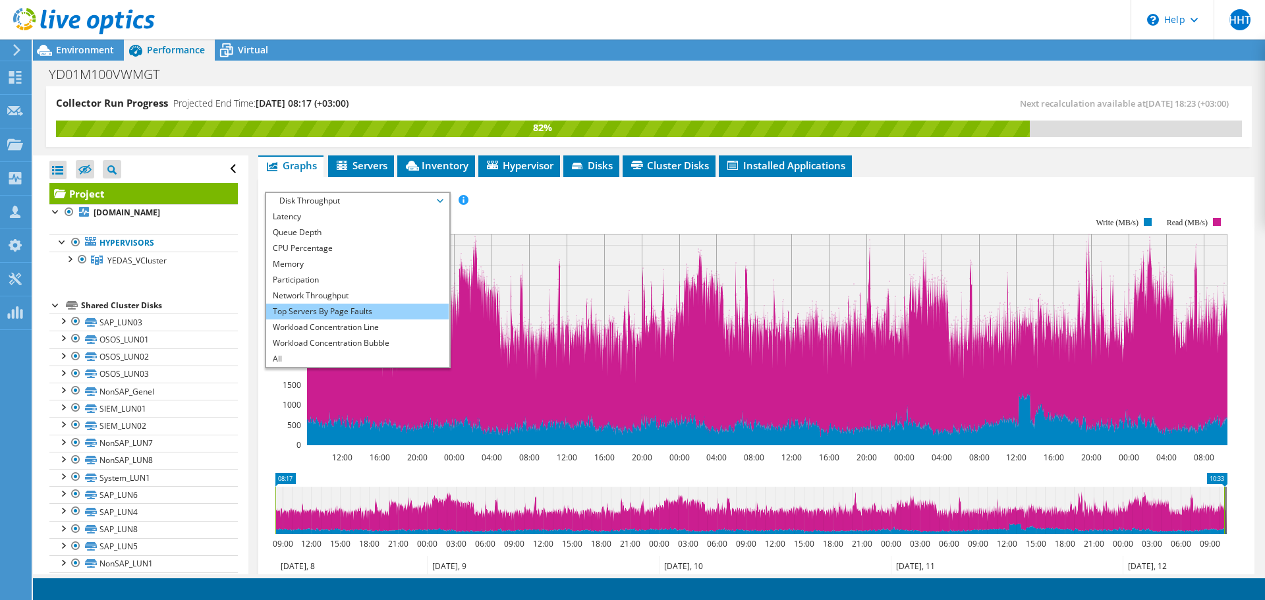
click at [364, 304] on li "Top Servers By Page Faults" at bounding box center [357, 312] width 183 height 16
